Goal: Task Accomplishment & Management: Manage account settings

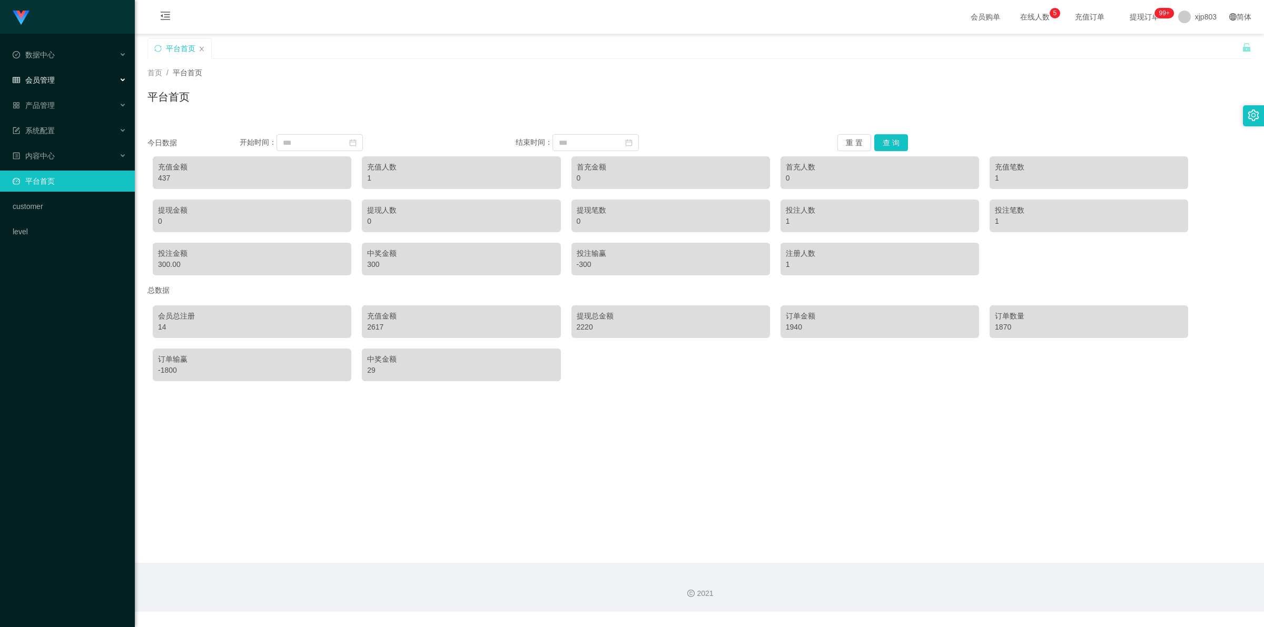
drag, startPoint x: 58, startPoint y: 76, endPoint x: 61, endPoint y: 82, distance: 6.4
click at [58, 76] on div "会员管理" at bounding box center [67, 80] width 135 height 21
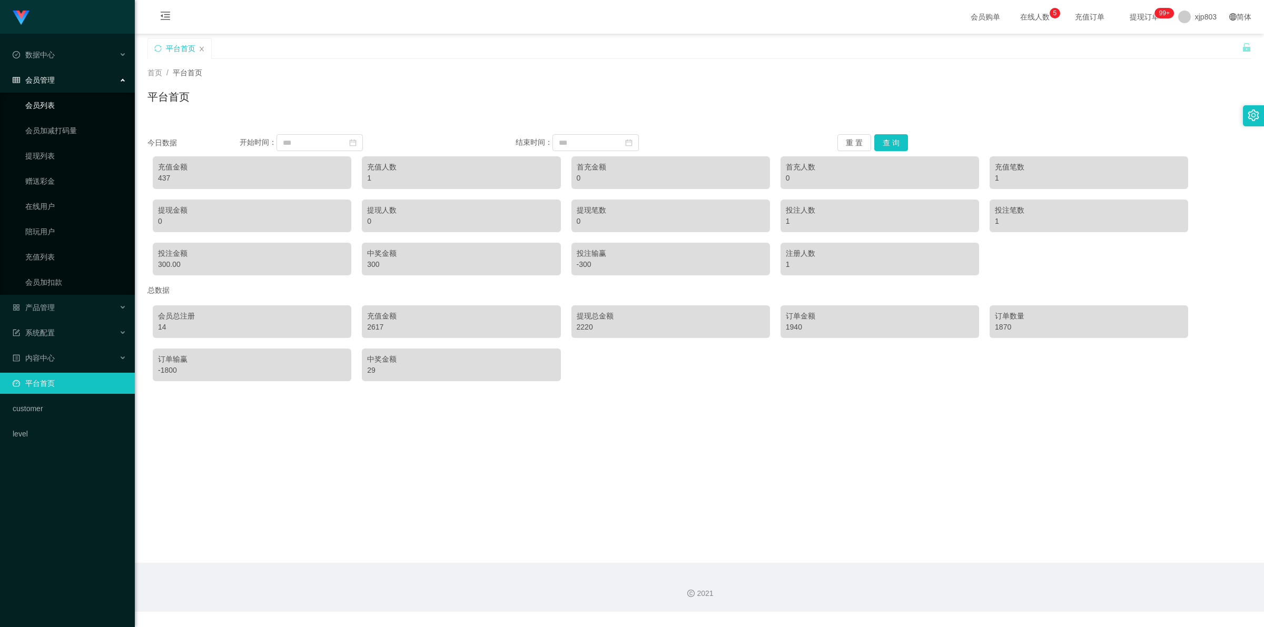
click at [45, 106] on link "会员列表" at bounding box center [75, 105] width 101 height 21
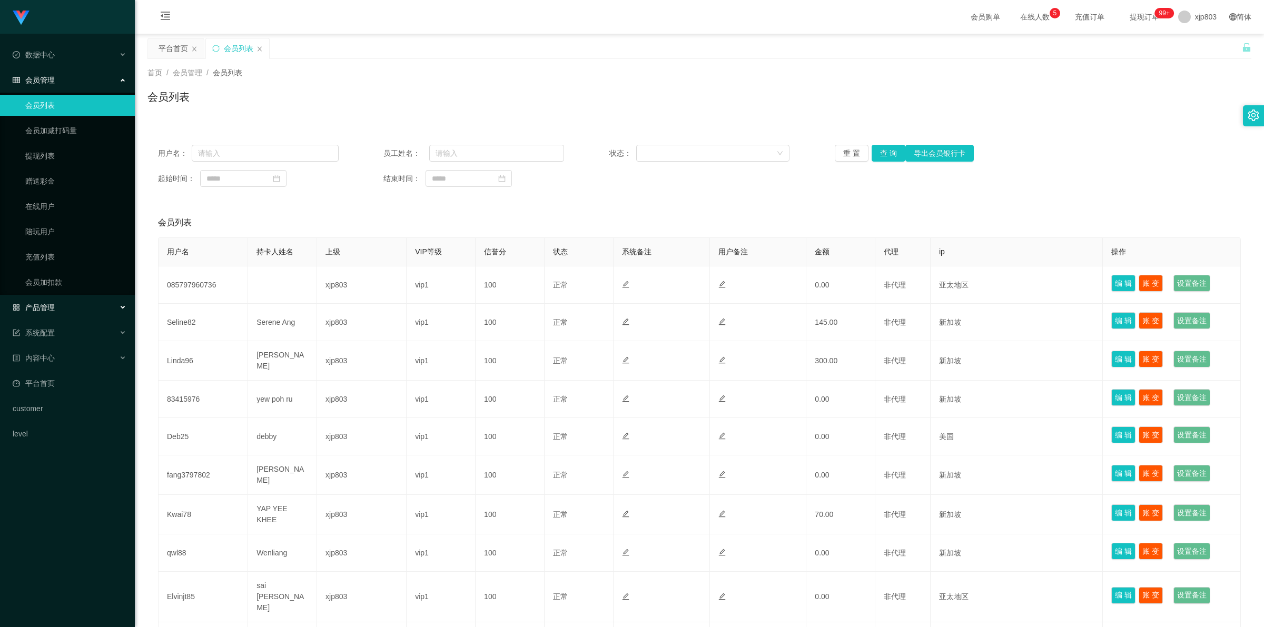
click at [43, 232] on div "产品管理" at bounding box center [67, 307] width 135 height 21
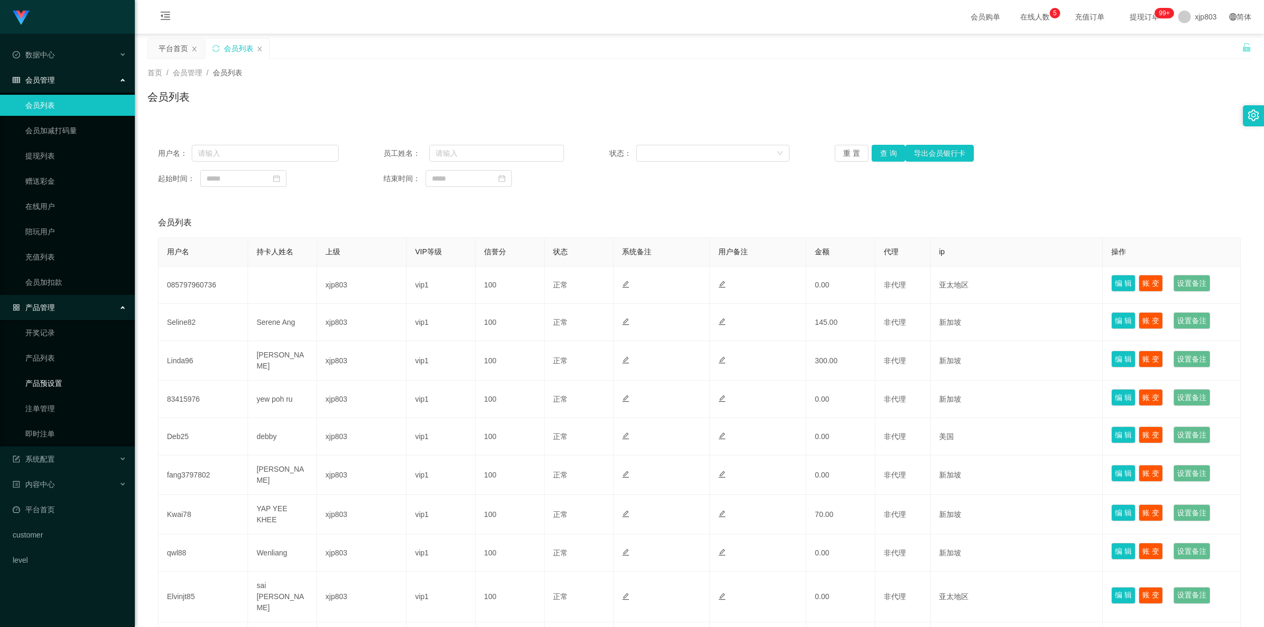
click at [60, 232] on link "产品预设置" at bounding box center [75, 383] width 101 height 21
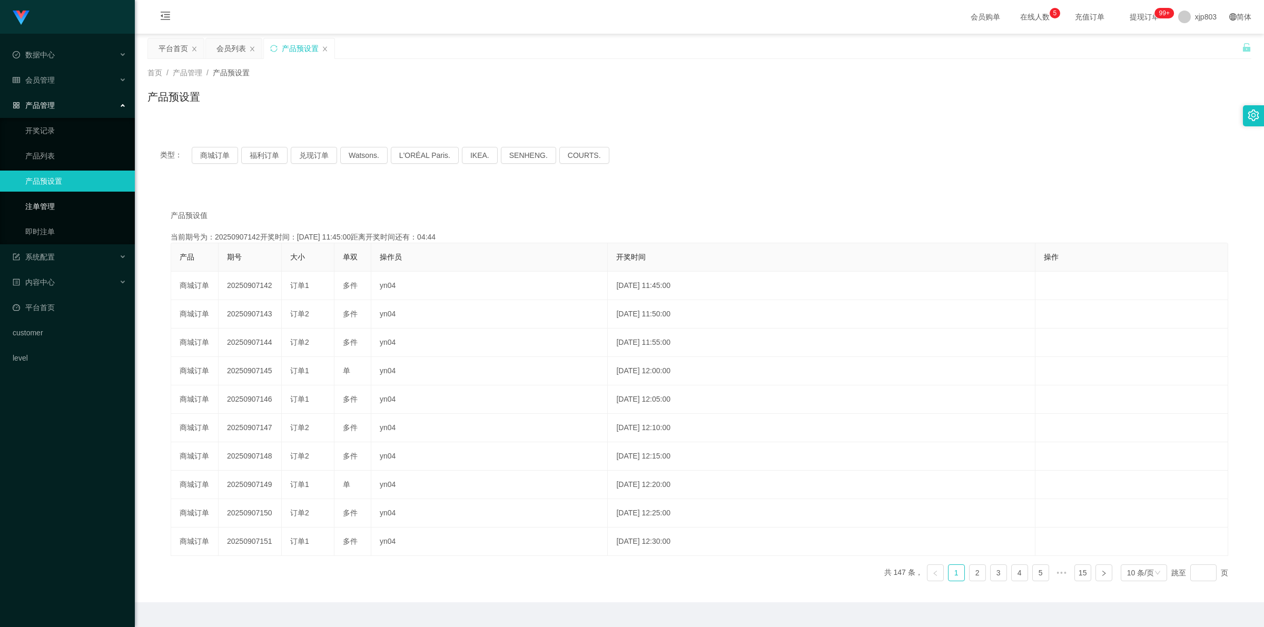
click at [58, 207] on link "注单管理" at bounding box center [75, 206] width 101 height 21
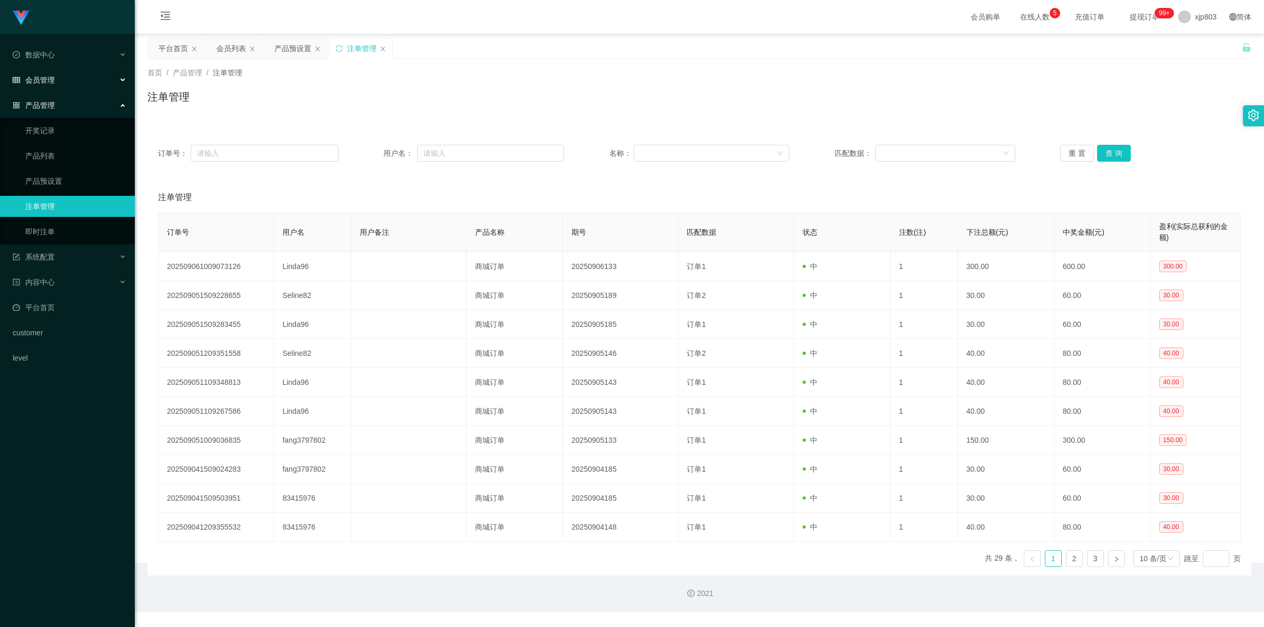
click at [74, 75] on div "会员管理" at bounding box center [67, 80] width 135 height 21
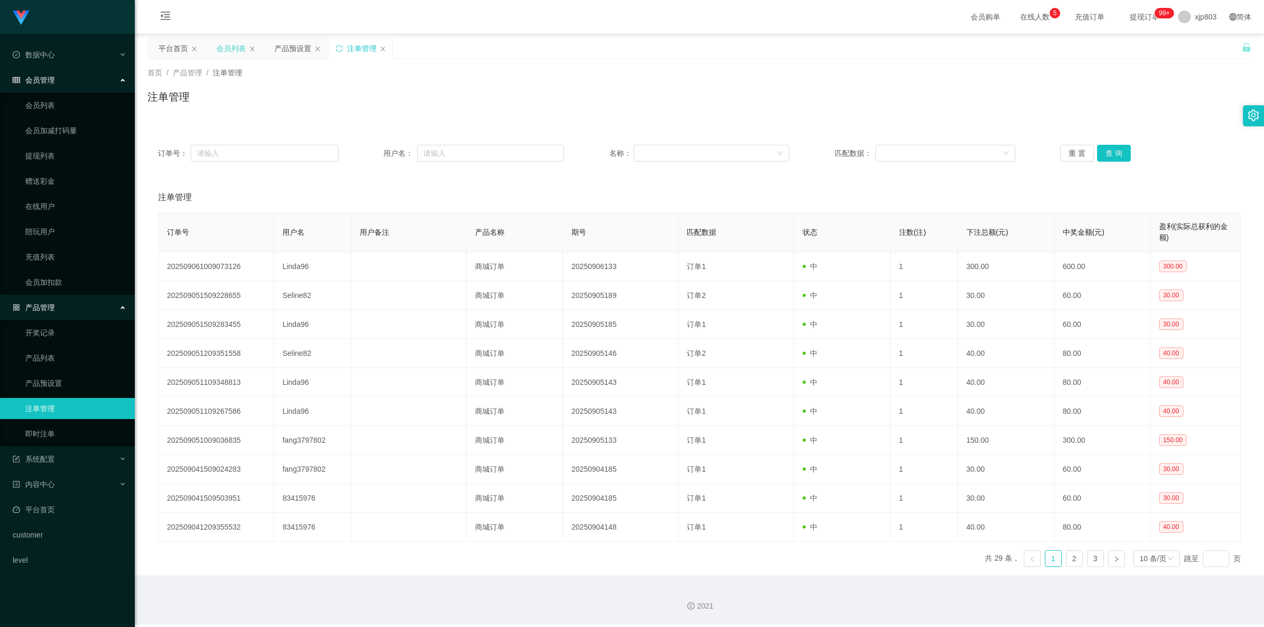
click at [235, 44] on div "会员列表" at bounding box center [230, 48] width 29 height 20
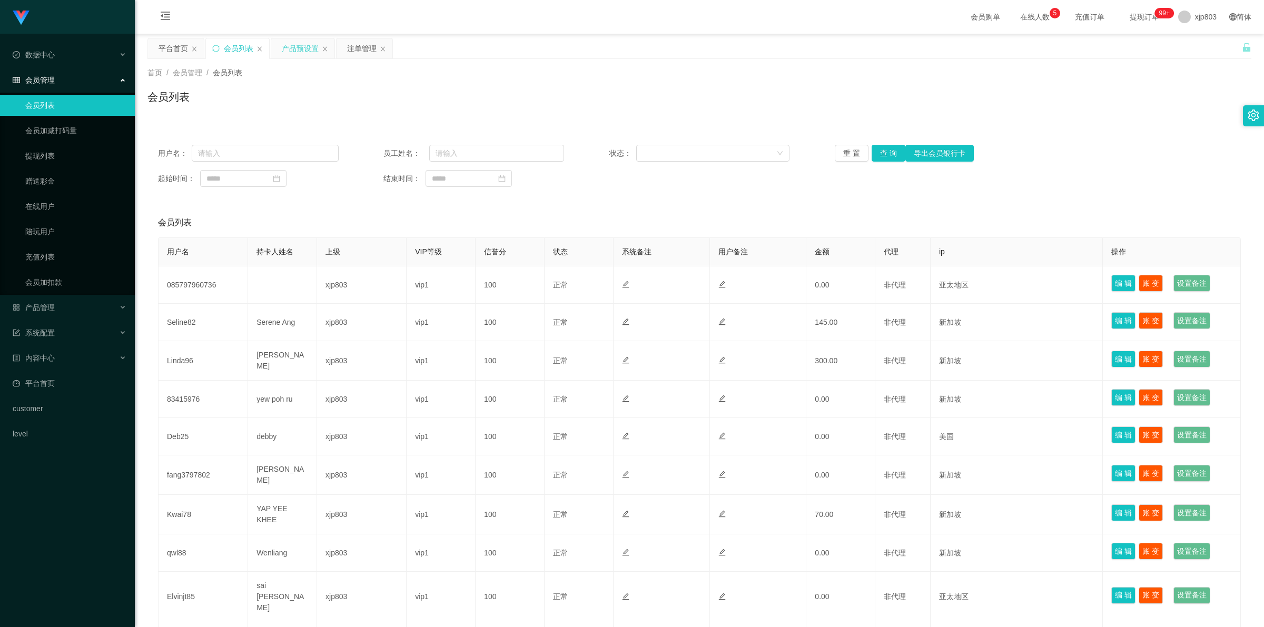
click at [287, 50] on div "产品预设置" at bounding box center [300, 48] width 37 height 20
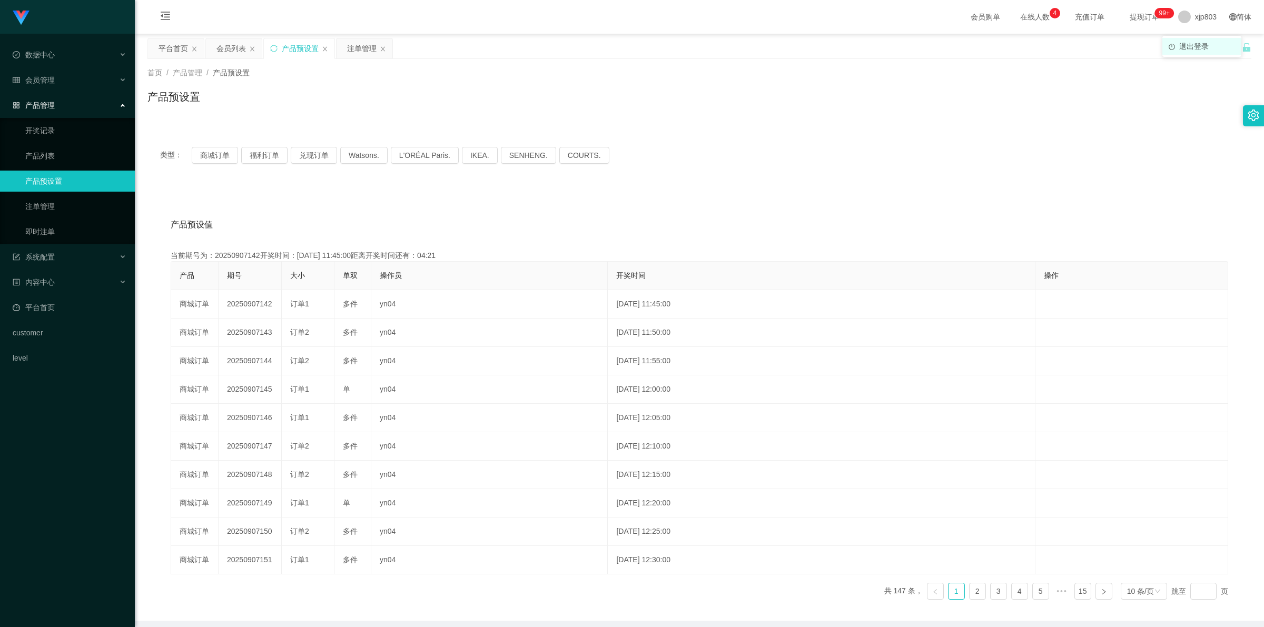
click at [333, 45] on span "退出登录" at bounding box center [1193, 46] width 29 height 8
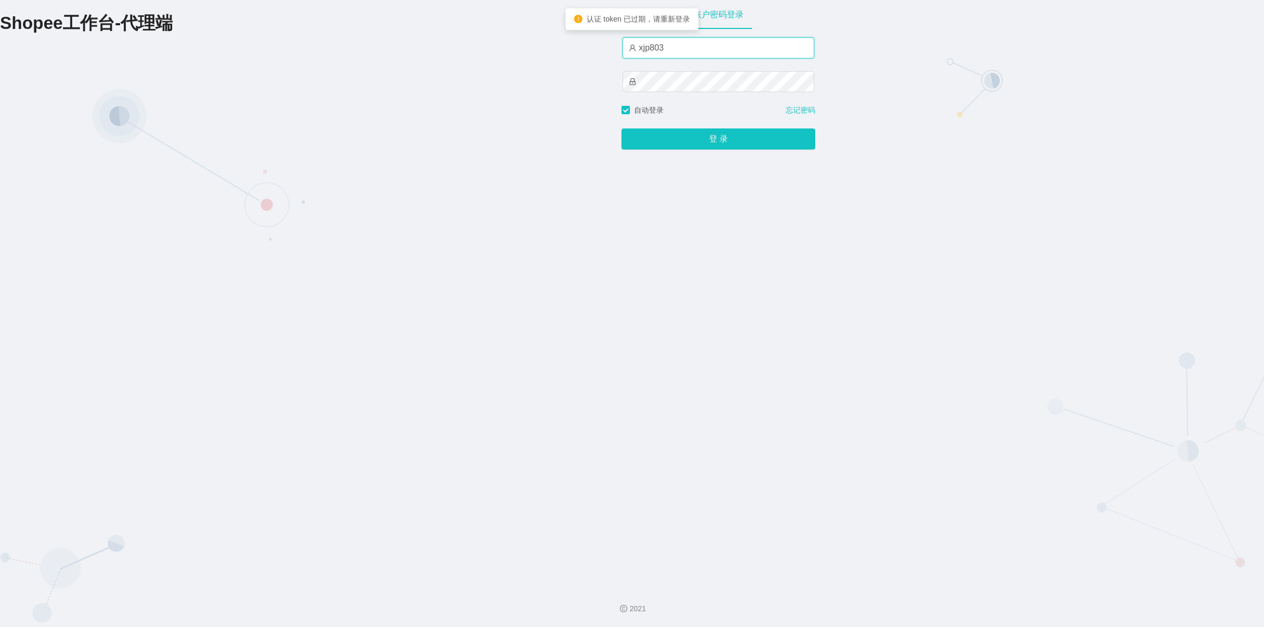
click at [333, 46] on input "xjp803" at bounding box center [719, 47] width 192 height 21
type input "yn03"
click at [333, 143] on button "登 录" at bounding box center [718, 139] width 194 height 21
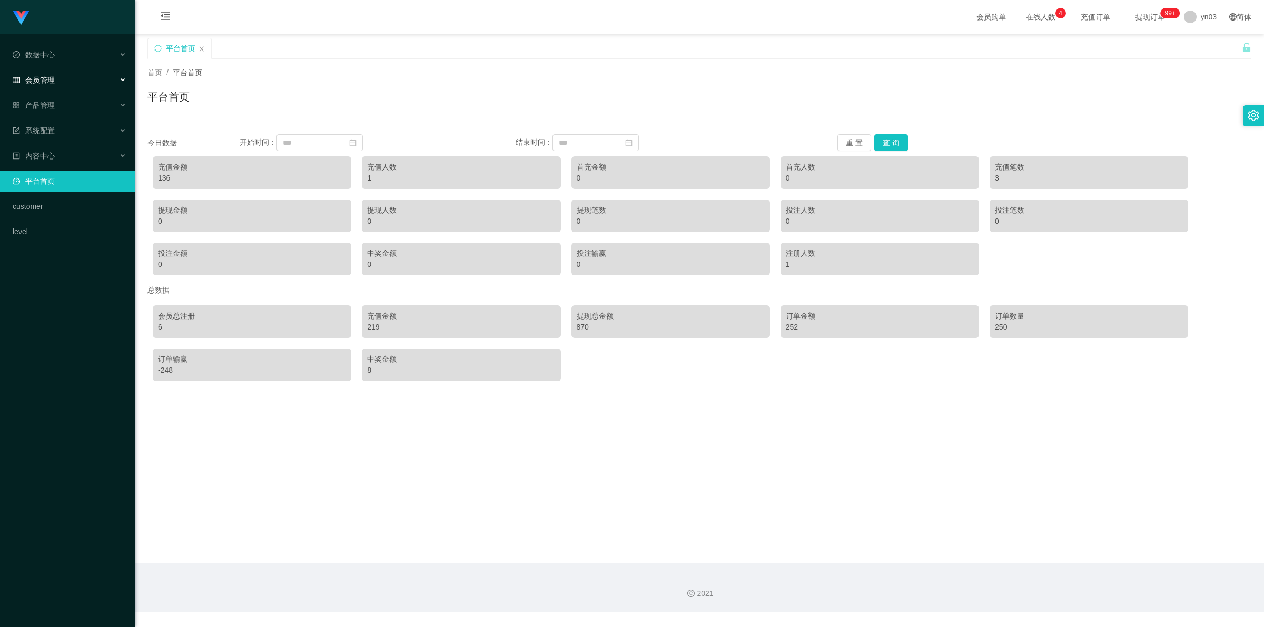
click at [65, 85] on div "会员管理" at bounding box center [67, 80] width 135 height 21
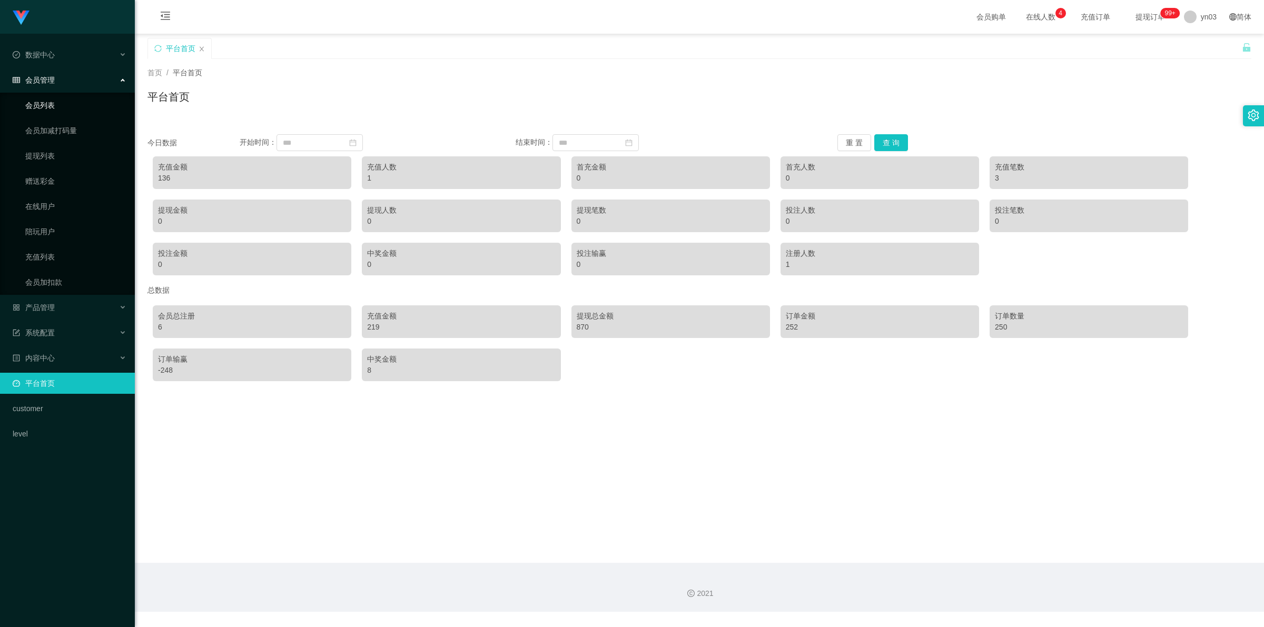
click at [66, 102] on link "会员列表" at bounding box center [75, 105] width 101 height 21
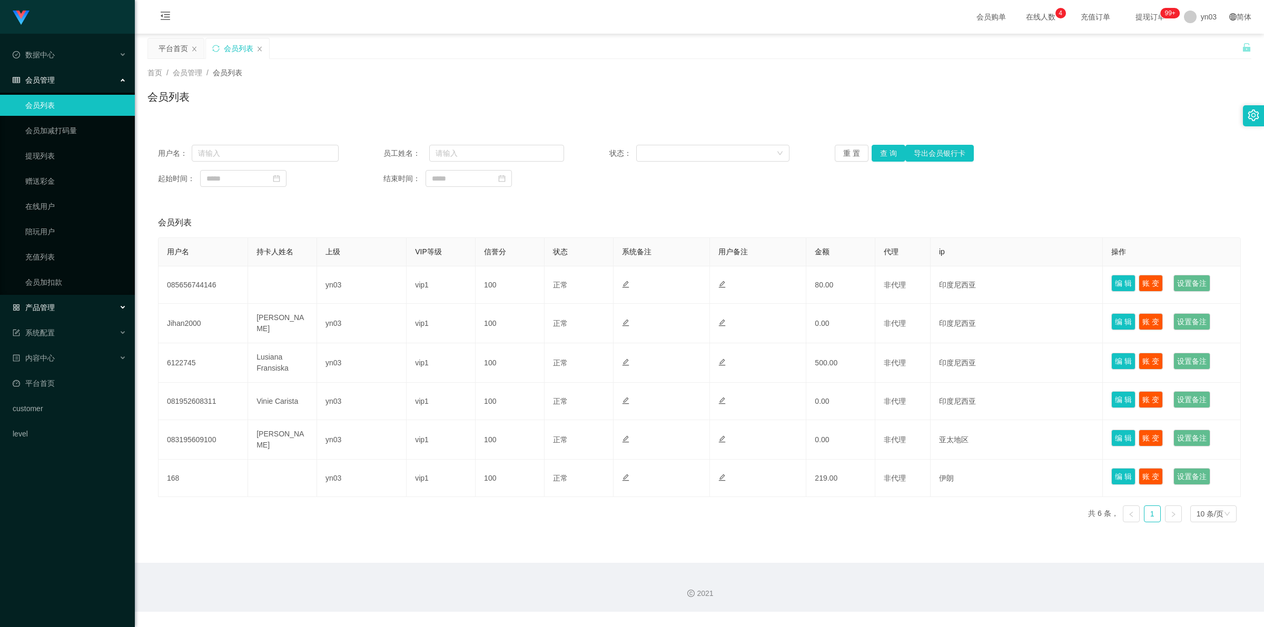
click at [48, 232] on span "产品管理" at bounding box center [34, 307] width 42 height 8
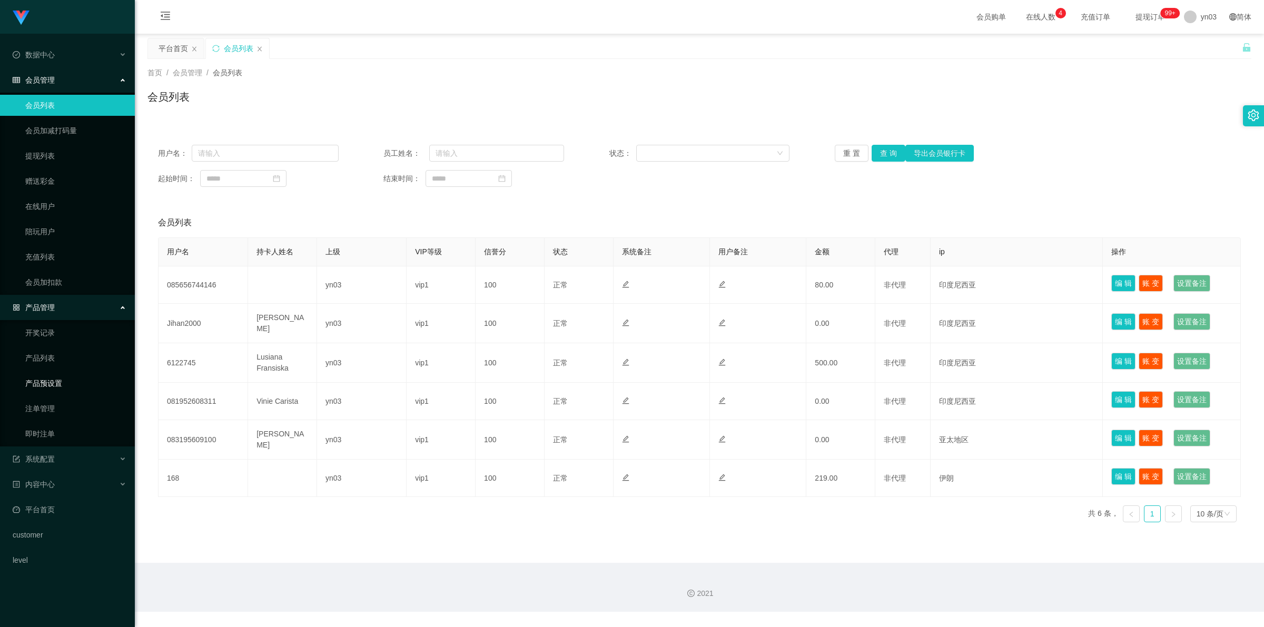
click at [61, 232] on link "产品预设置" at bounding box center [75, 383] width 101 height 21
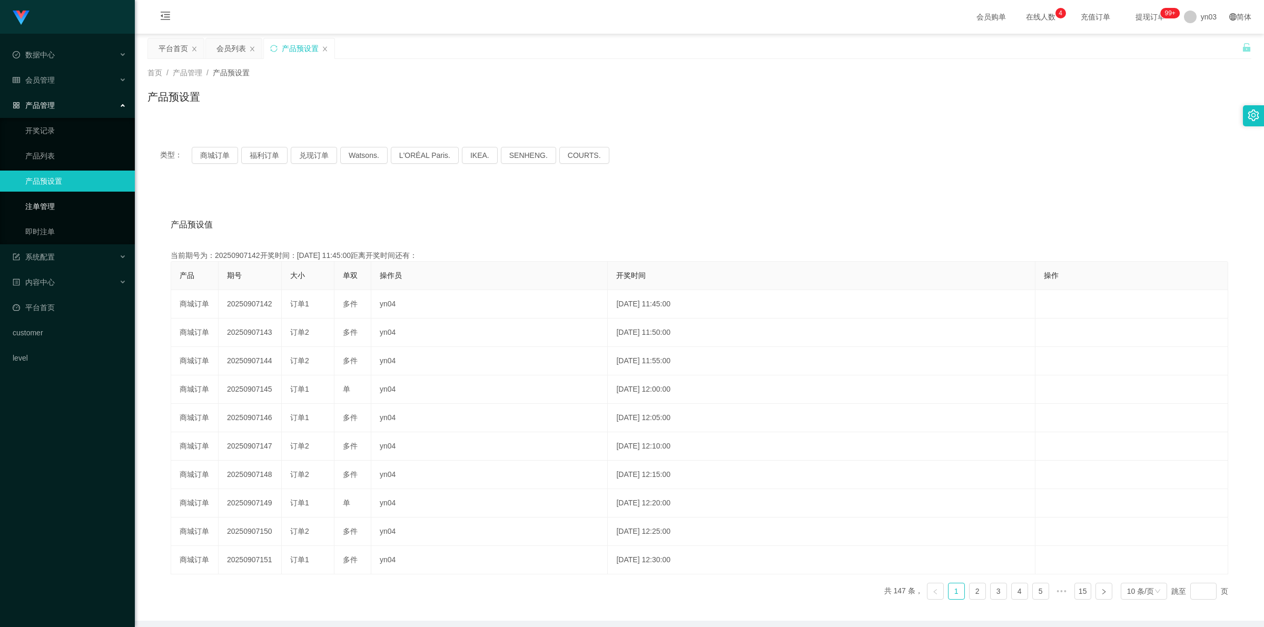
click at [62, 204] on link "注单管理" at bounding box center [75, 206] width 101 height 21
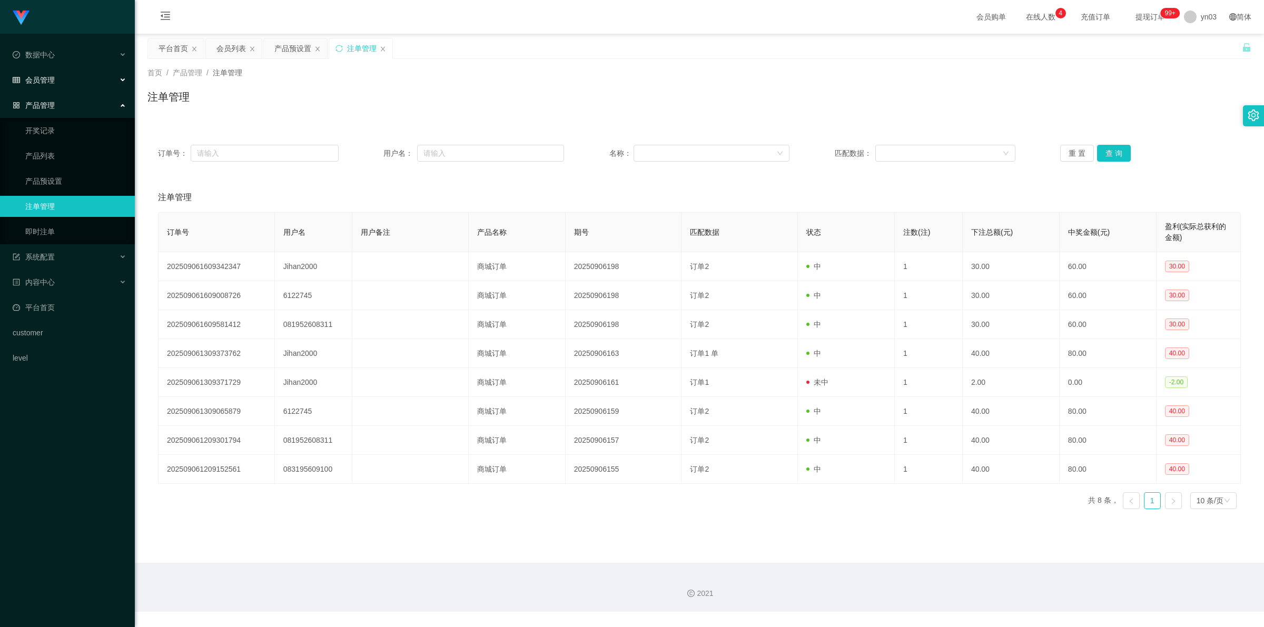
click at [62, 78] on div "会员管理" at bounding box center [67, 80] width 135 height 21
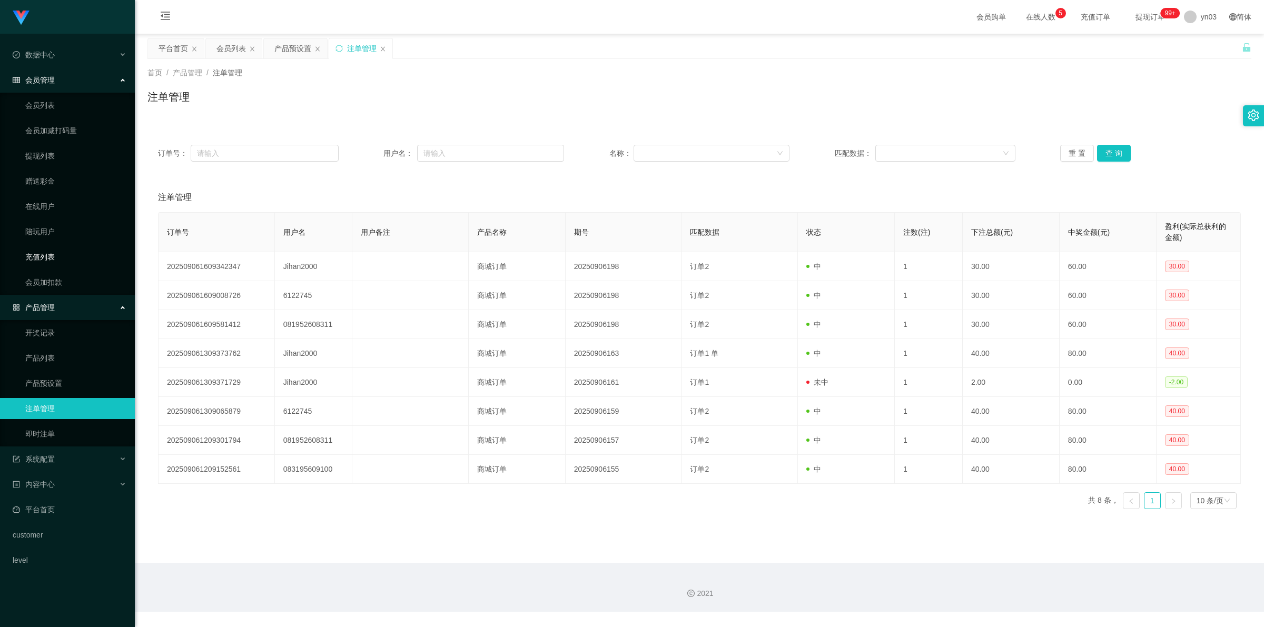
click at [51, 232] on link "充值列表" at bounding box center [75, 256] width 101 height 21
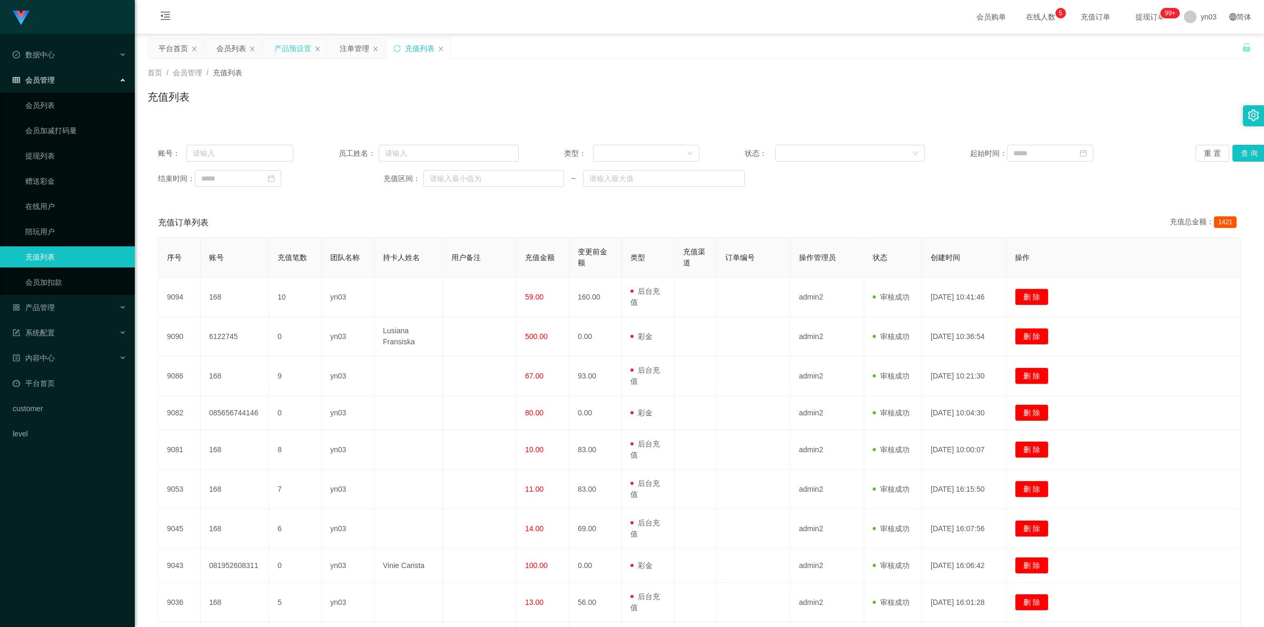
click at [283, 46] on div "产品预设置" at bounding box center [292, 48] width 37 height 20
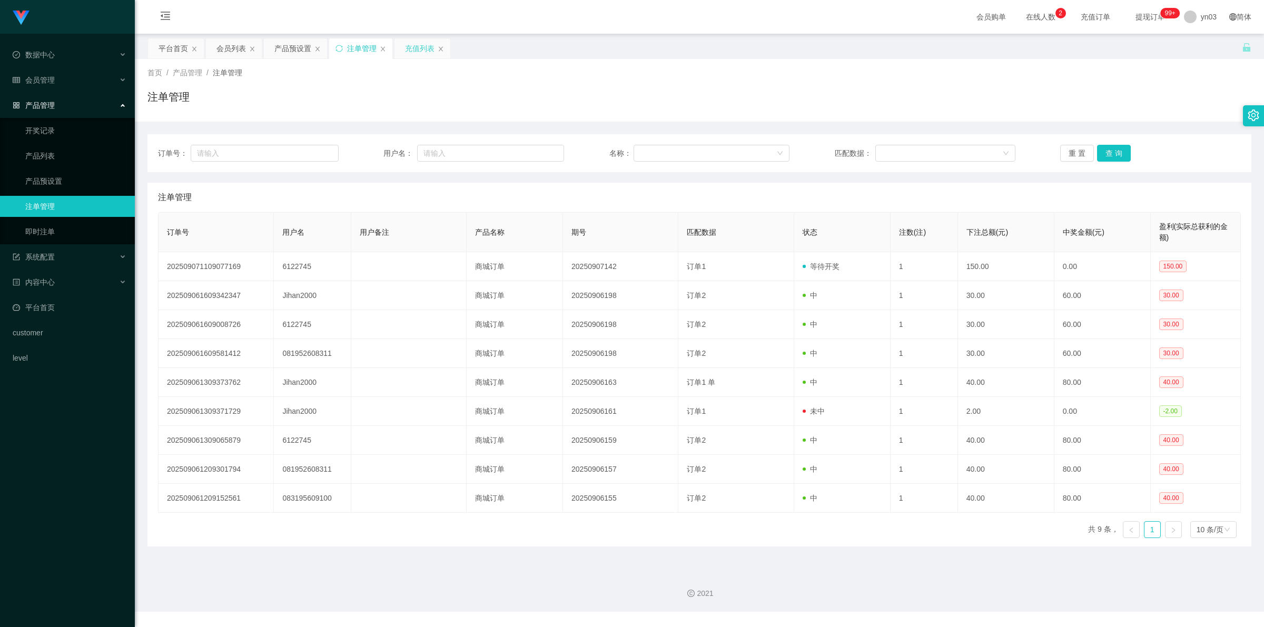
click at [402, 46] on div "充值列表" at bounding box center [422, 48] width 56 height 20
click at [419, 46] on div "充值列表" at bounding box center [419, 48] width 29 height 20
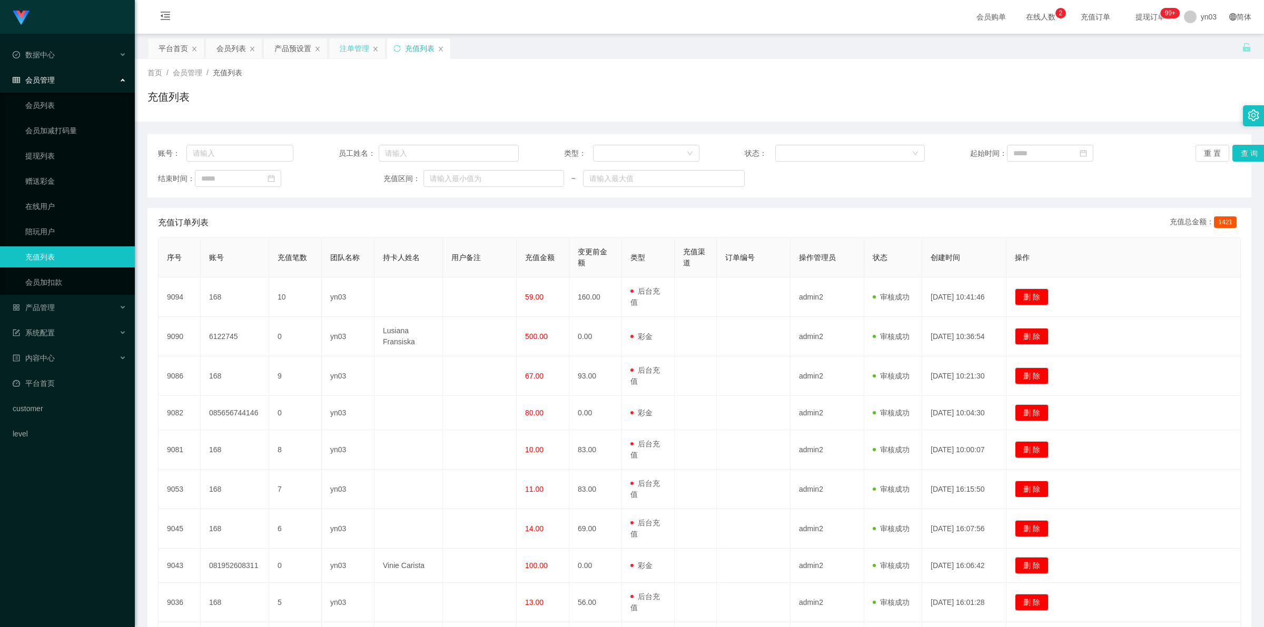
click at [348, 50] on div "注单管理" at bounding box center [354, 48] width 29 height 20
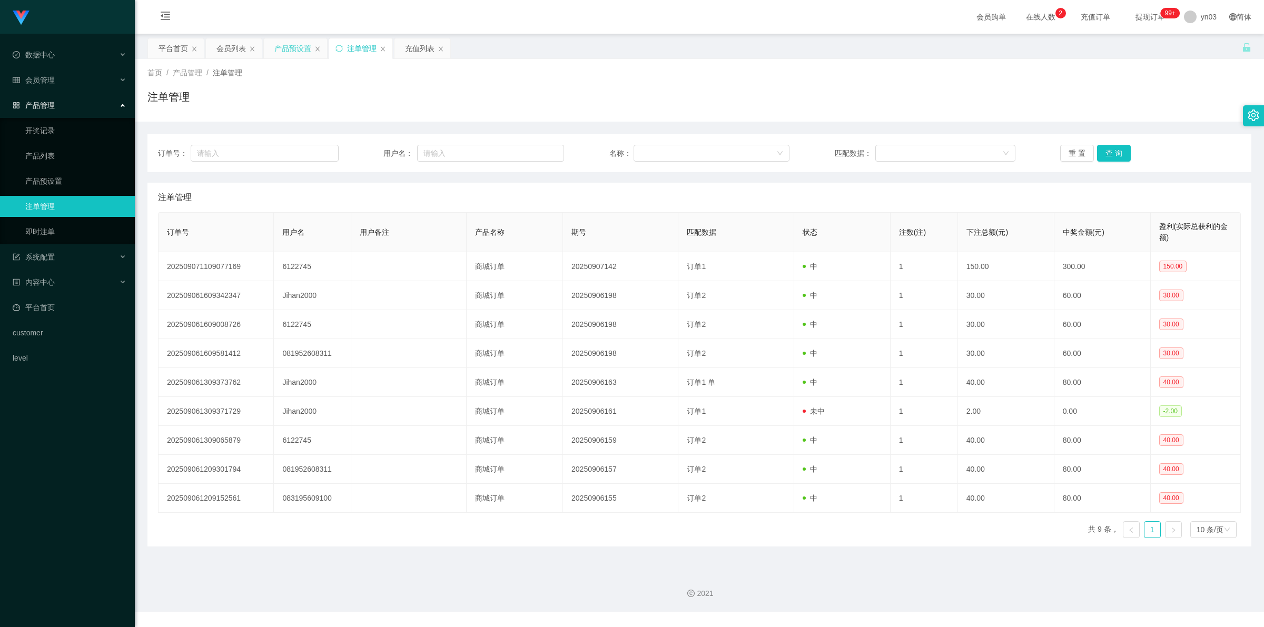
click at [298, 52] on div "产品预设置" at bounding box center [292, 48] width 37 height 20
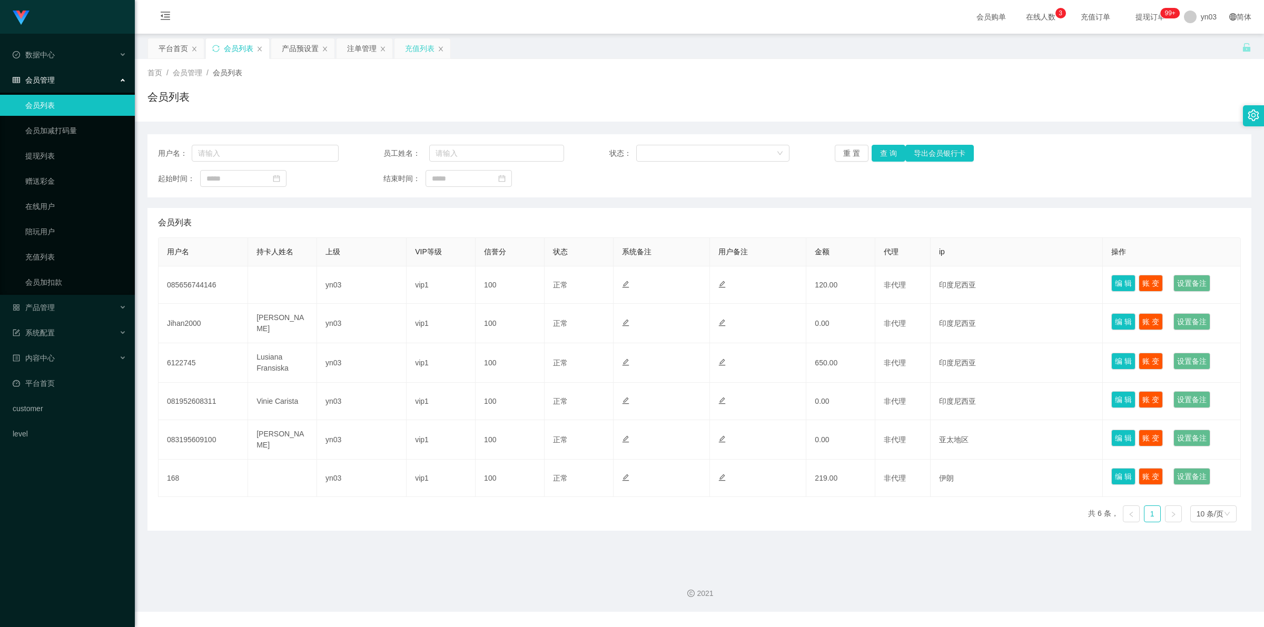
click at [419, 53] on div "充值列表" at bounding box center [419, 48] width 29 height 20
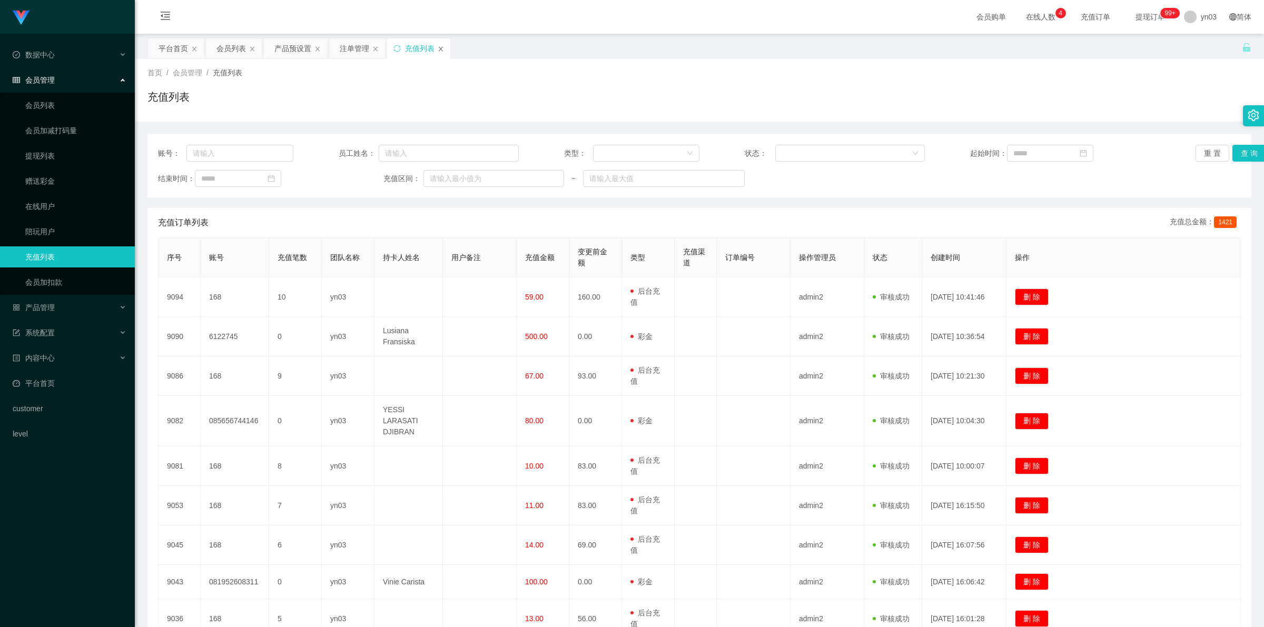
click at [442, 49] on icon "图标: close" at bounding box center [441, 48] width 4 height 5
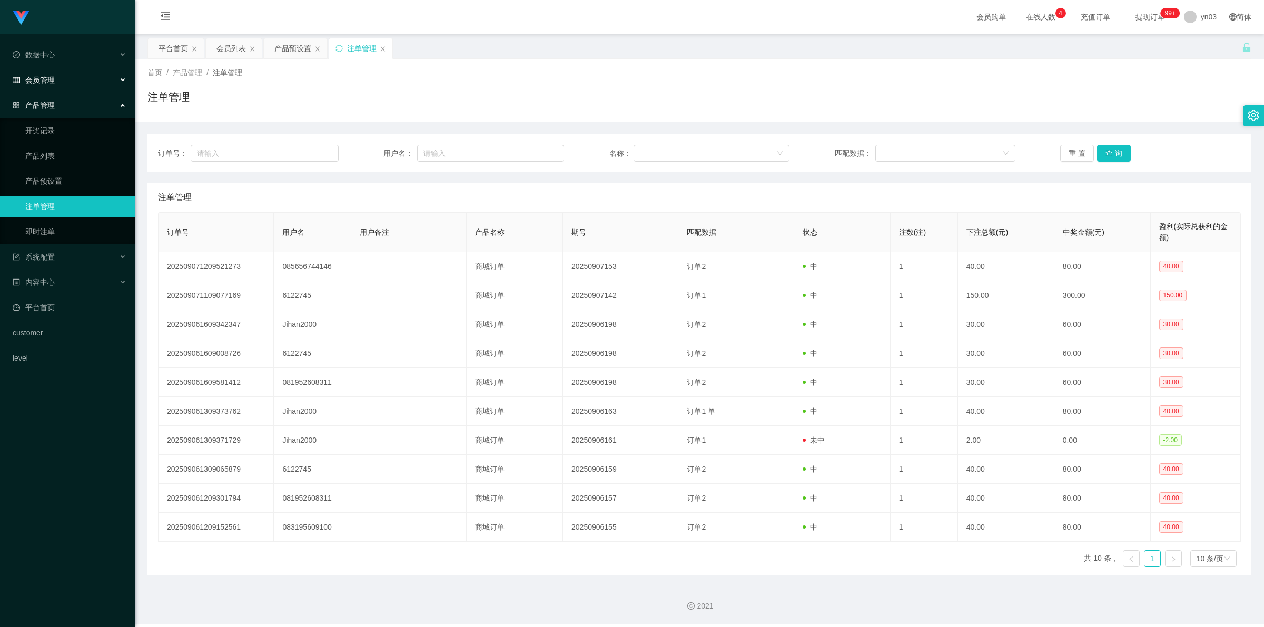
click at [46, 81] on span "会员管理" at bounding box center [34, 80] width 42 height 8
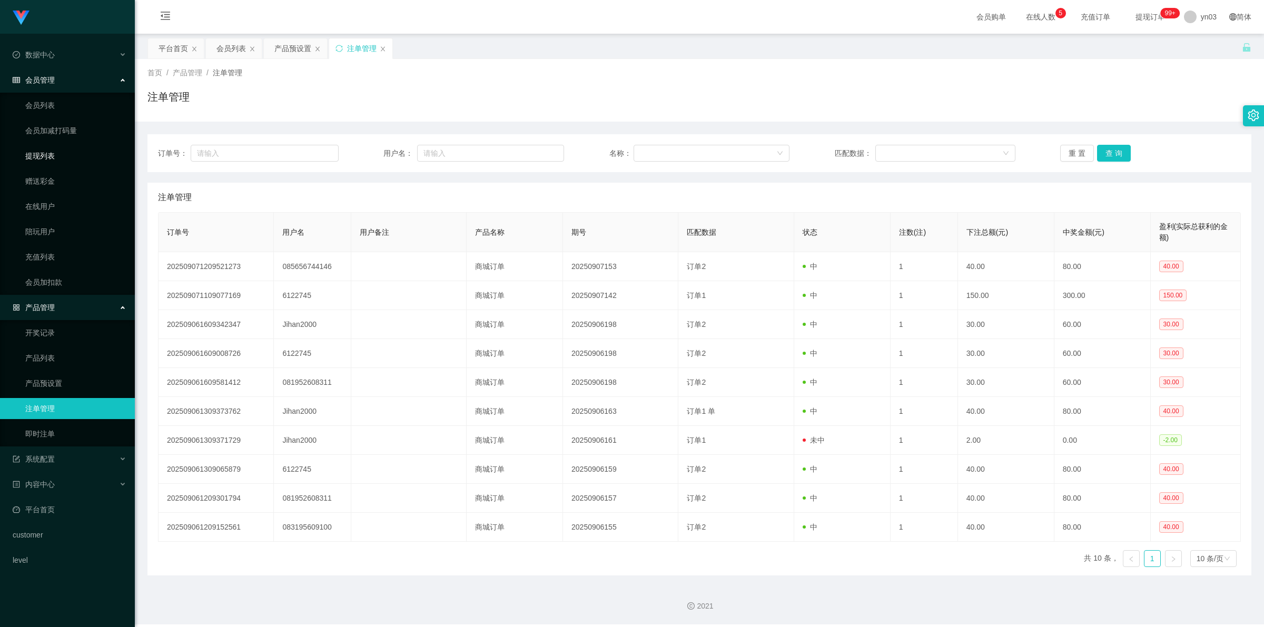
click at [58, 156] on link "提现列表" at bounding box center [75, 155] width 101 height 21
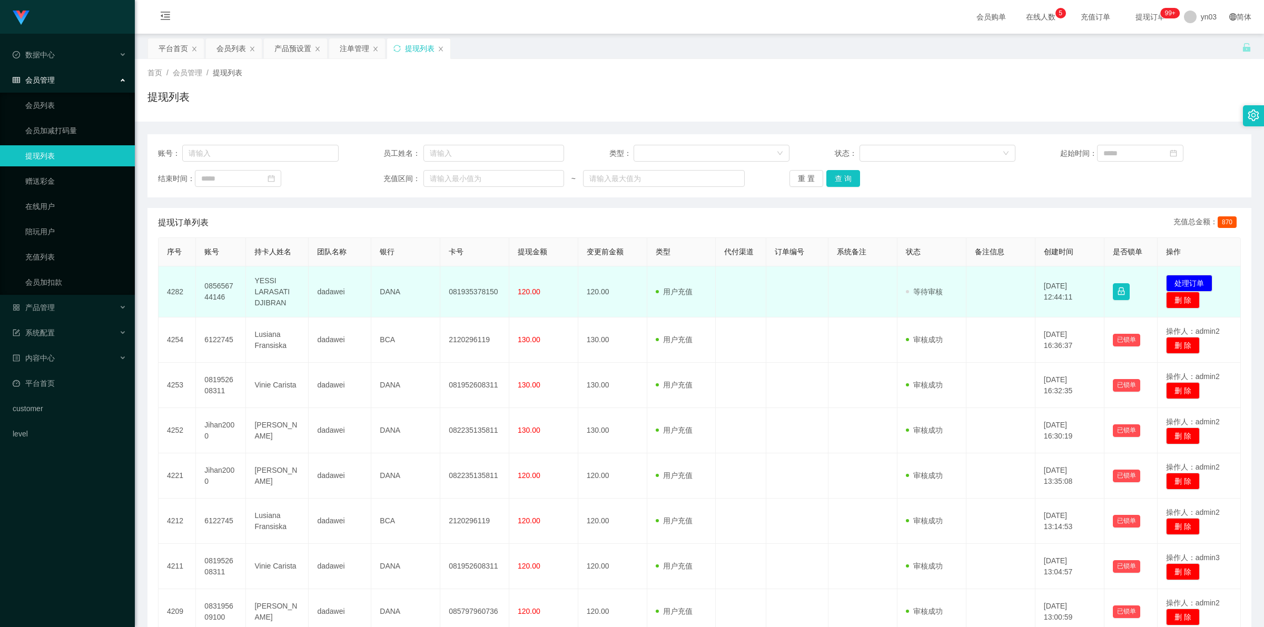
click at [225, 291] on td "085656744146" at bounding box center [221, 291] width 50 height 51
copy td "085656744146"
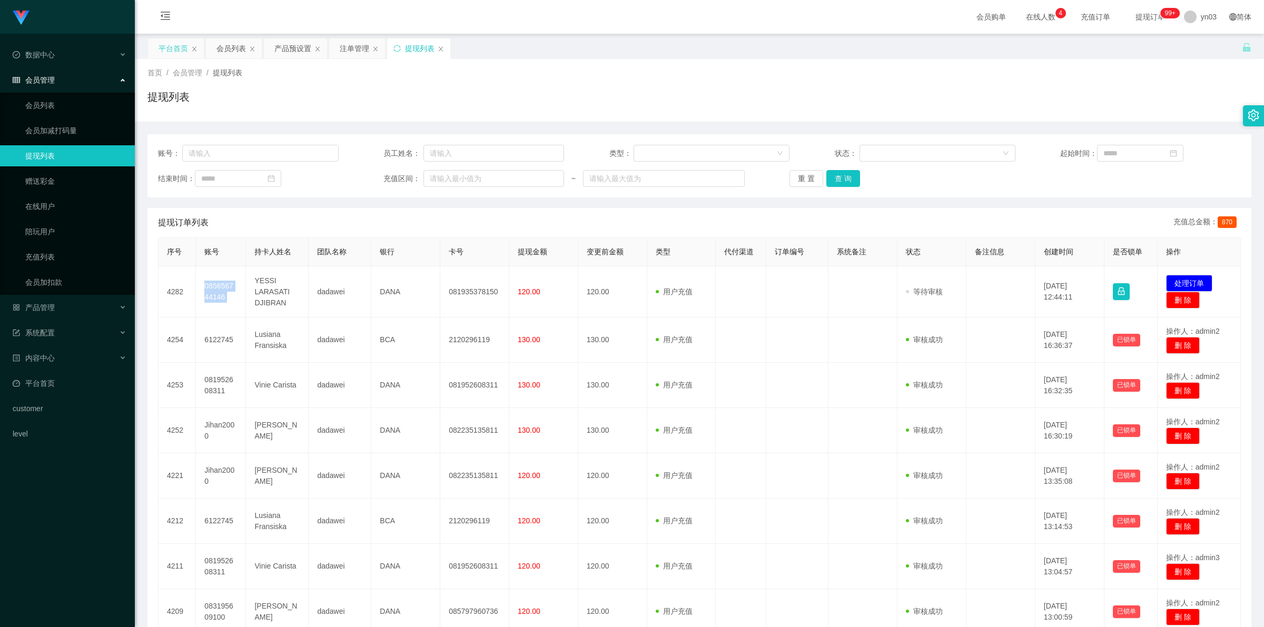
click at [166, 51] on div "平台首页" at bounding box center [173, 48] width 29 height 20
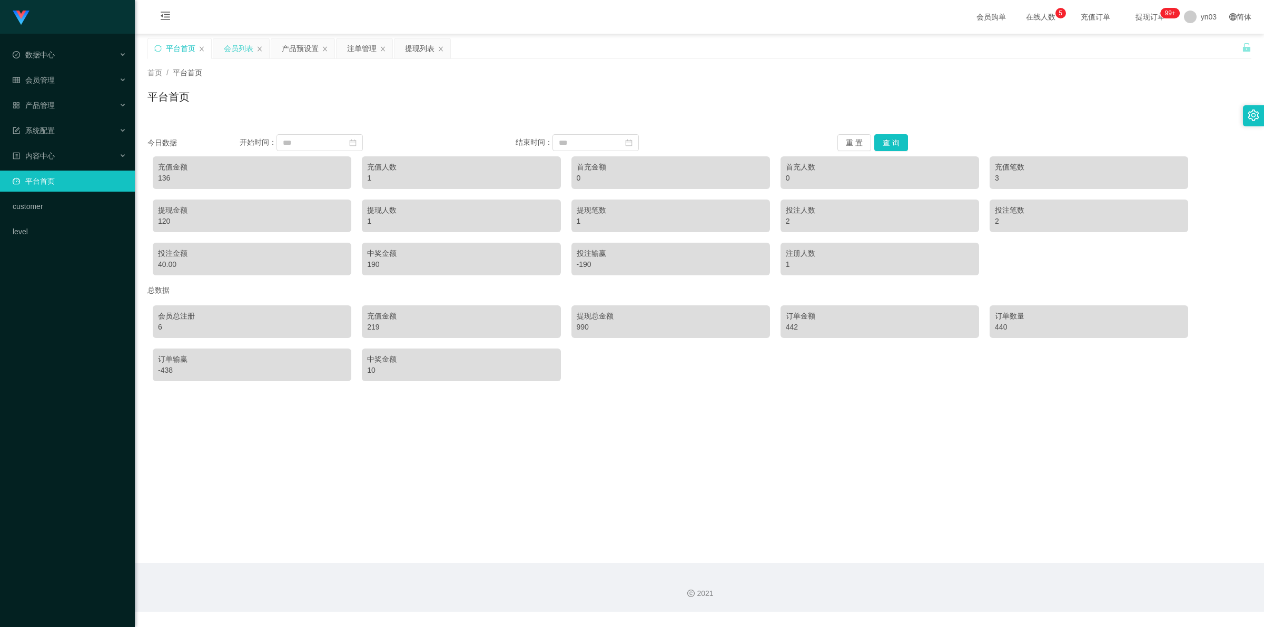
click at [225, 42] on div "会员列表" at bounding box center [238, 48] width 29 height 20
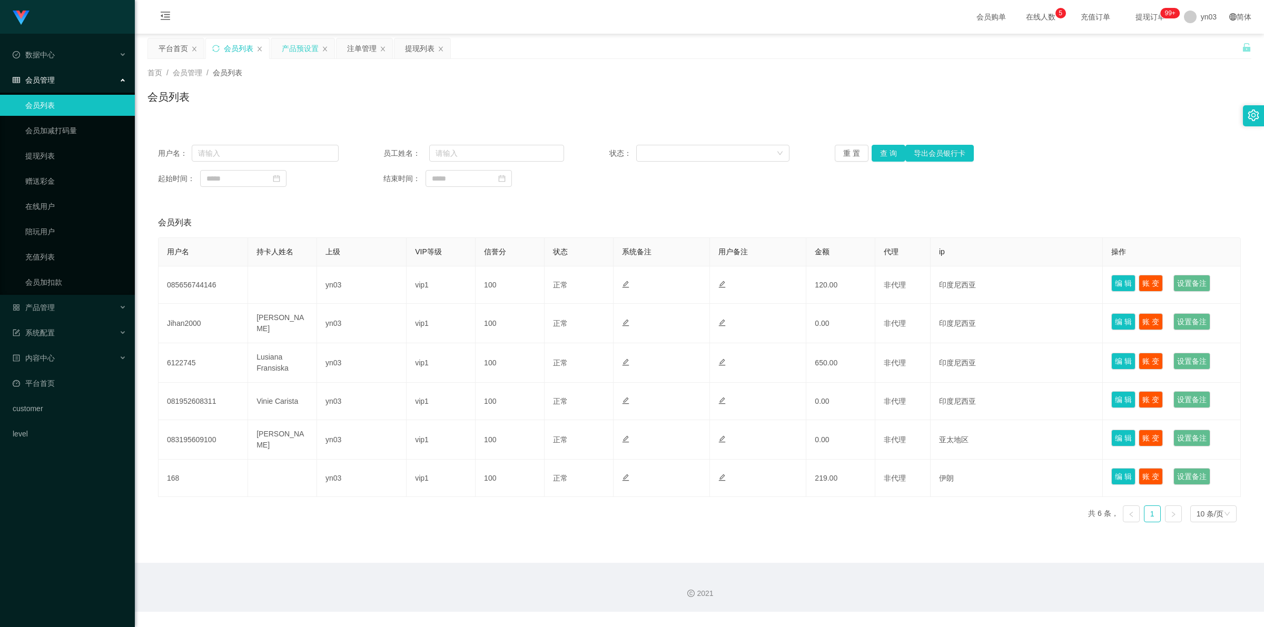
click at [304, 44] on div "产品预设置" at bounding box center [300, 48] width 37 height 20
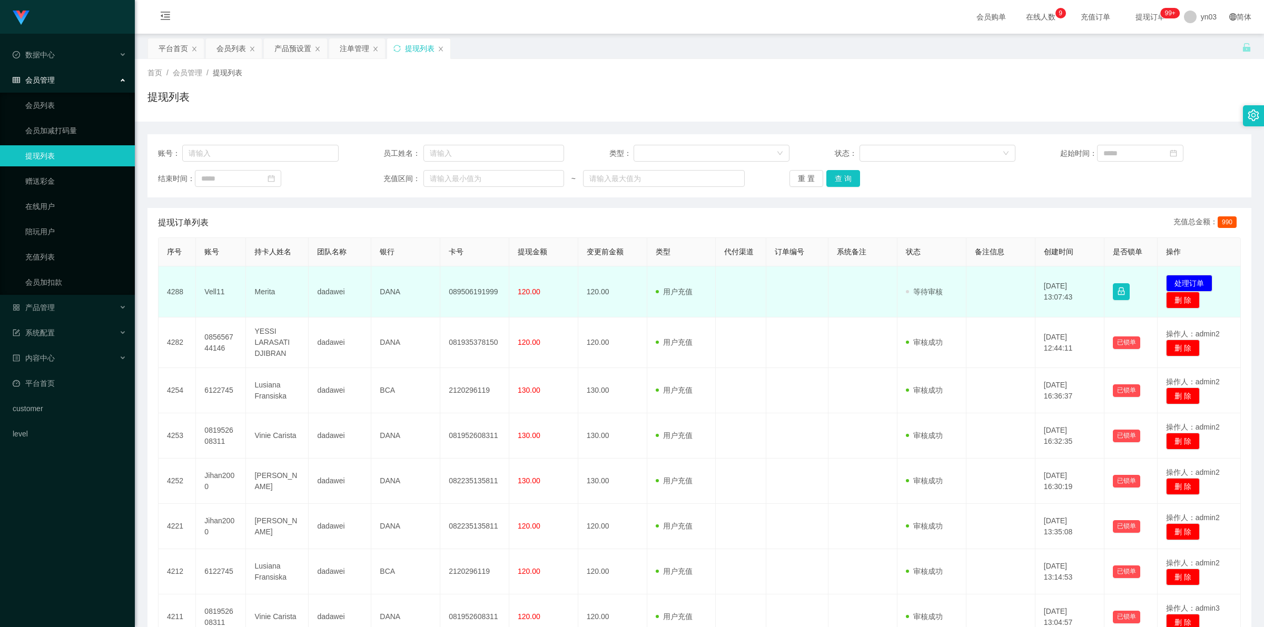
drag, startPoint x: 0, startPoint y: 0, endPoint x: 202, endPoint y: 293, distance: 355.6
click at [202, 293] on td "Vell11" at bounding box center [221, 291] width 50 height 51
copy td "Vell11"
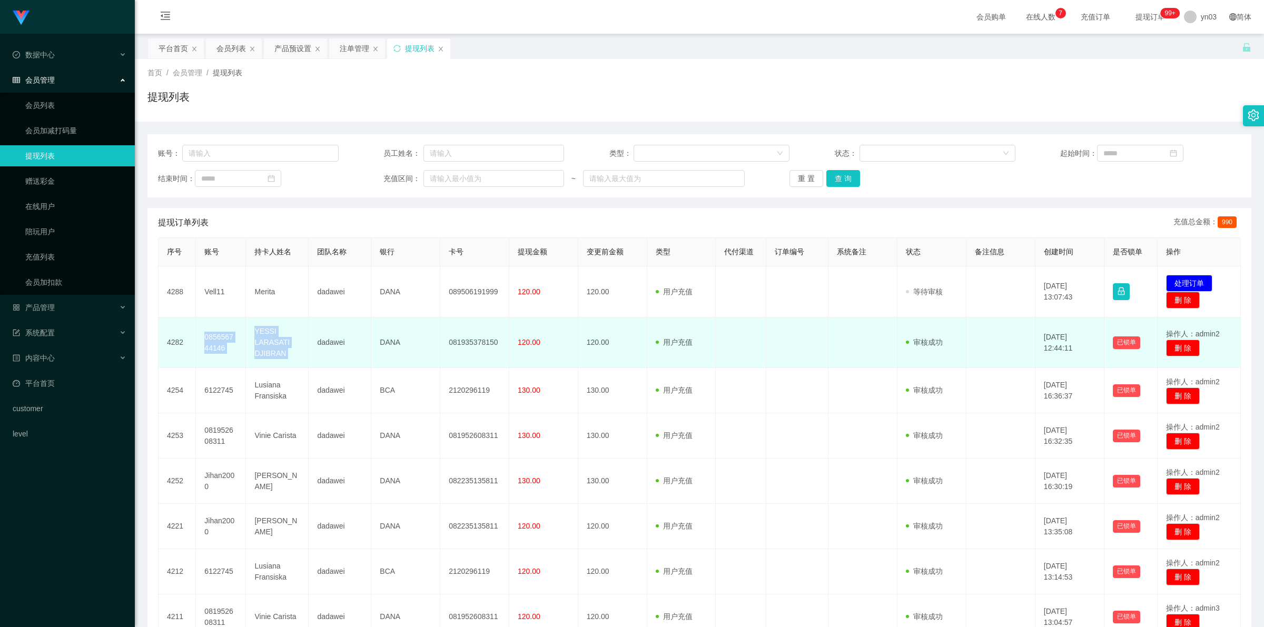
drag, startPoint x: 203, startPoint y: 336, endPoint x: 317, endPoint y: 365, distance: 116.9
click at [317, 365] on tr "4282 085656744146 YESSI LARASATI DJIBRAN dadawei DANA 081935378150 120.00 120.0…" at bounding box center [700, 343] width 1082 height 51
copy tr "085656744146 [PERSON_NAME]"
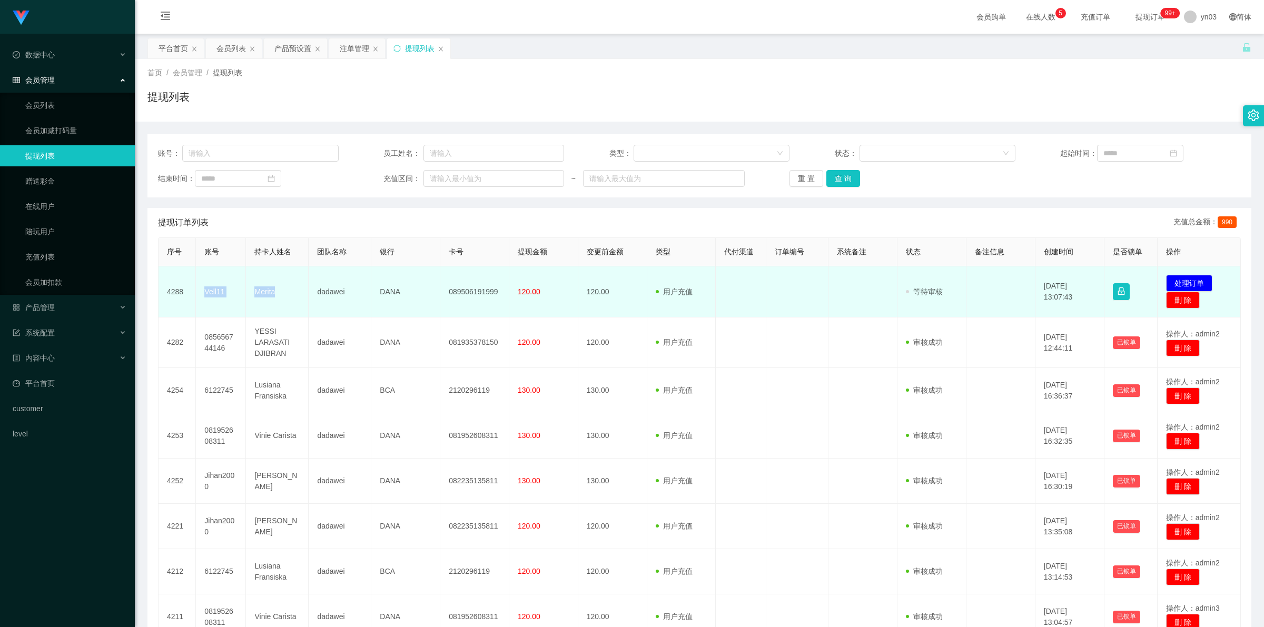
copy tr "Vell11 Merita"
drag, startPoint x: 195, startPoint y: 283, endPoint x: 296, endPoint y: 298, distance: 101.7
click at [296, 298] on tr "4288 Vell11 Merita dadawei DANA 089506191999 120.00 120.00 用户充值 人工扣款 审核驳回 审核成功 …" at bounding box center [700, 291] width 1082 height 51
